Goal: Task Accomplishment & Management: Complete application form

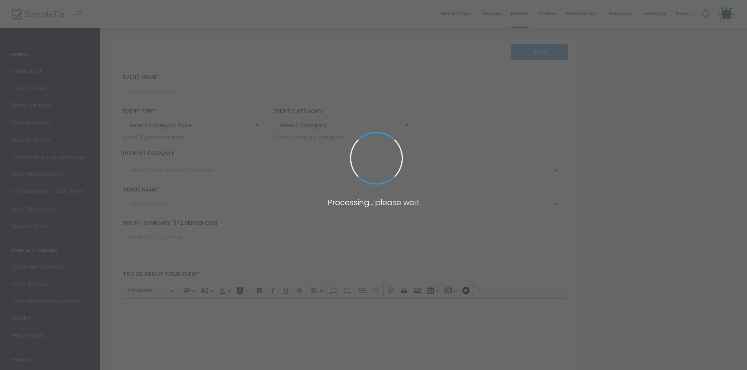
type input "Amazing 5K for a Cause"
type textarea "Amazing Explorers Academy is hosting an Amazing 5k run/walk that will be benefi…"
checkbox input "true"
type input "Register Now"
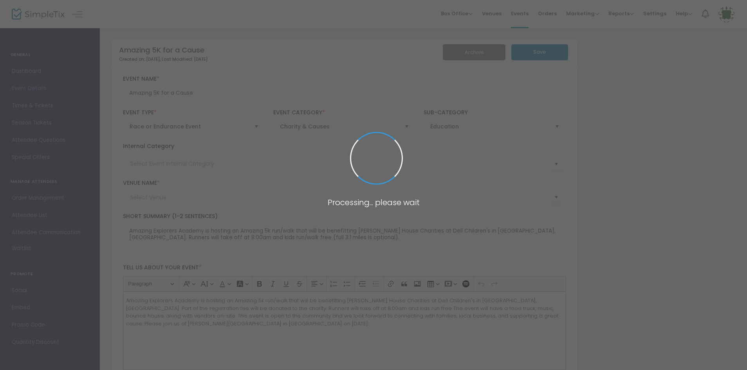
type input "[PERSON_NAME][GEOGRAPHIC_DATA]"
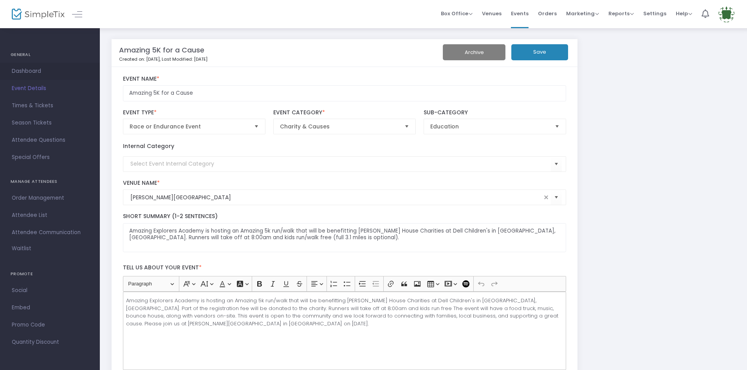
click at [29, 71] on span "Dashboard" at bounding box center [50, 71] width 76 height 10
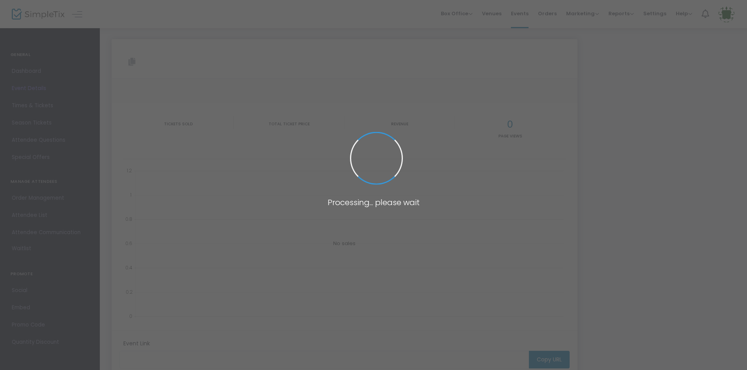
type input "[URL][DOMAIN_NAME]"
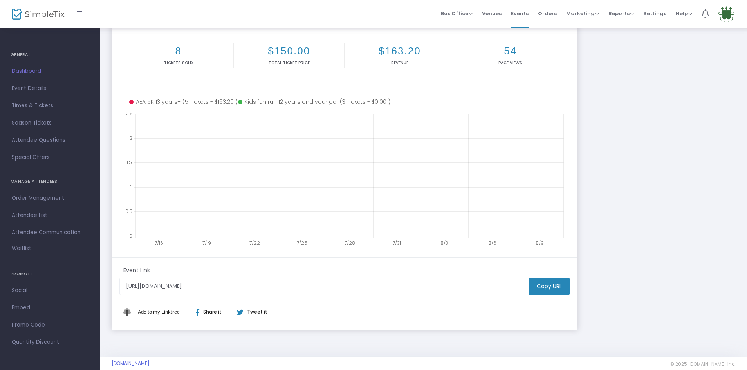
scroll to position [110, 0]
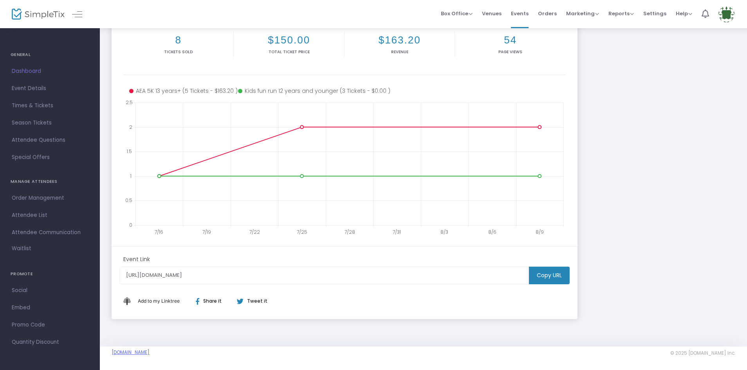
click at [150, 353] on link "[DOMAIN_NAME]" at bounding box center [131, 352] width 38 height 6
